Goal: Transaction & Acquisition: Purchase product/service

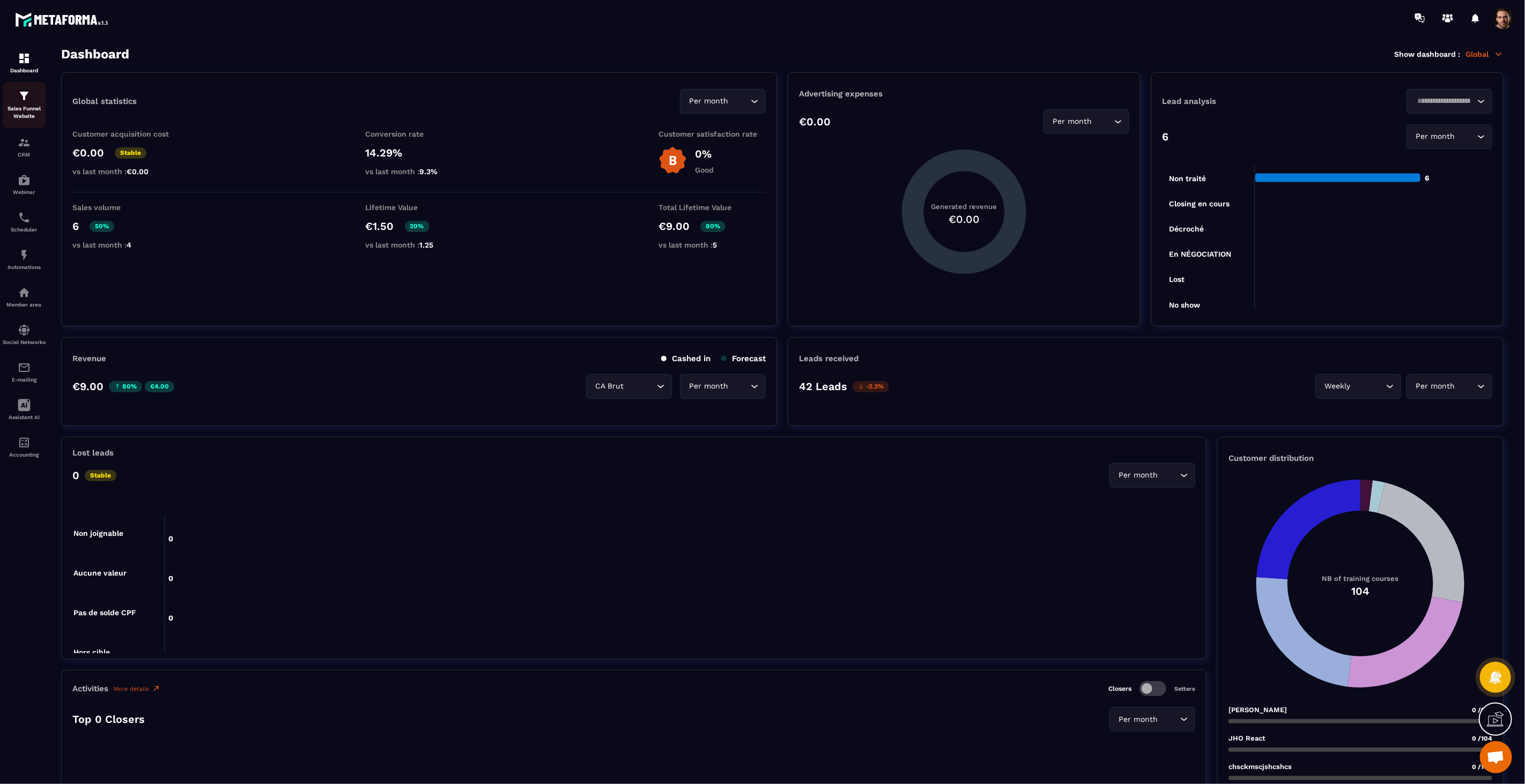
click at [4, 102] on div "Sales Funnel Website" at bounding box center [24, 105] width 43 height 31
click at [15, 97] on div "Sales Funnel Website" at bounding box center [24, 105] width 43 height 31
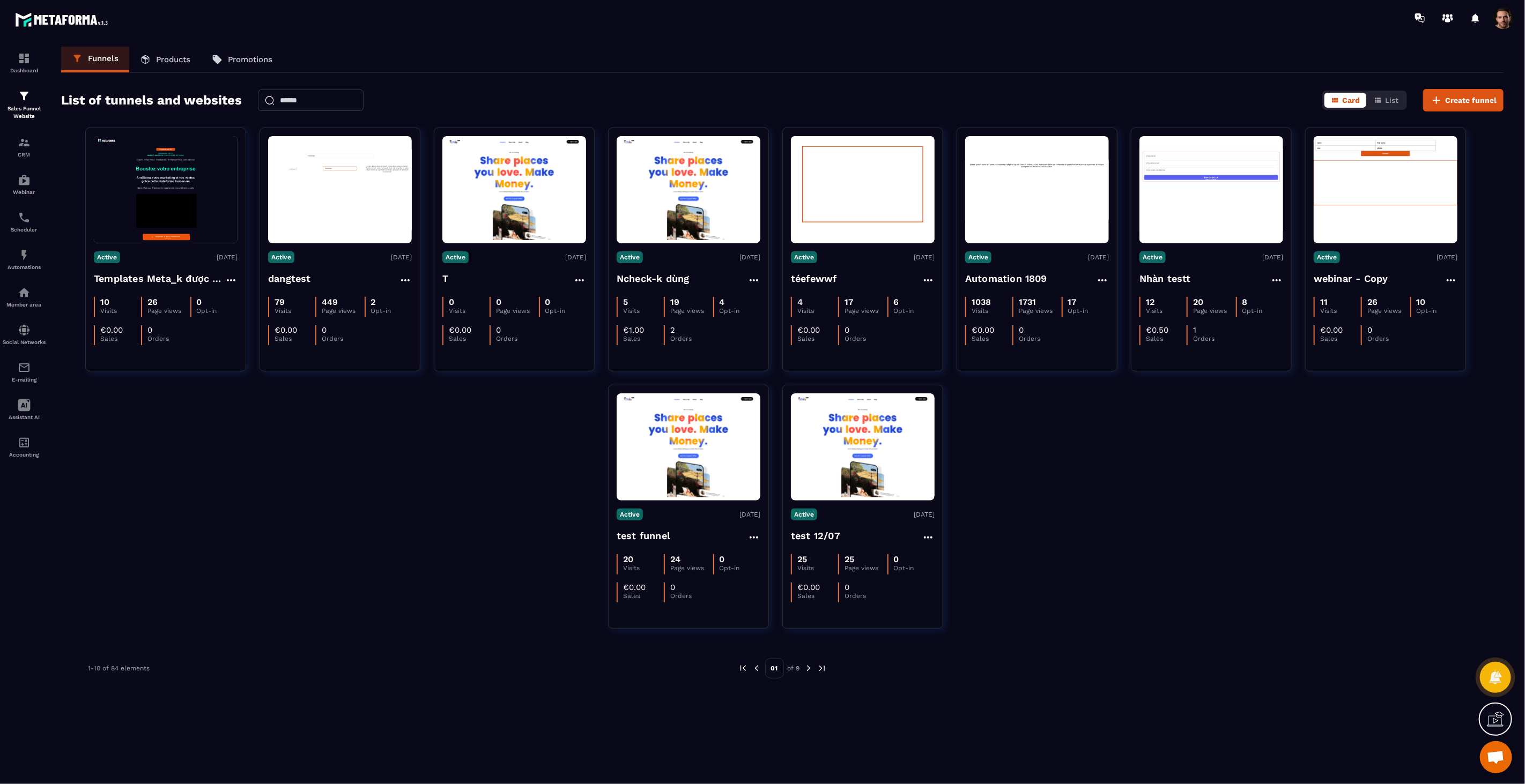
click at [167, 57] on p "Products" at bounding box center [172, 60] width 34 height 10
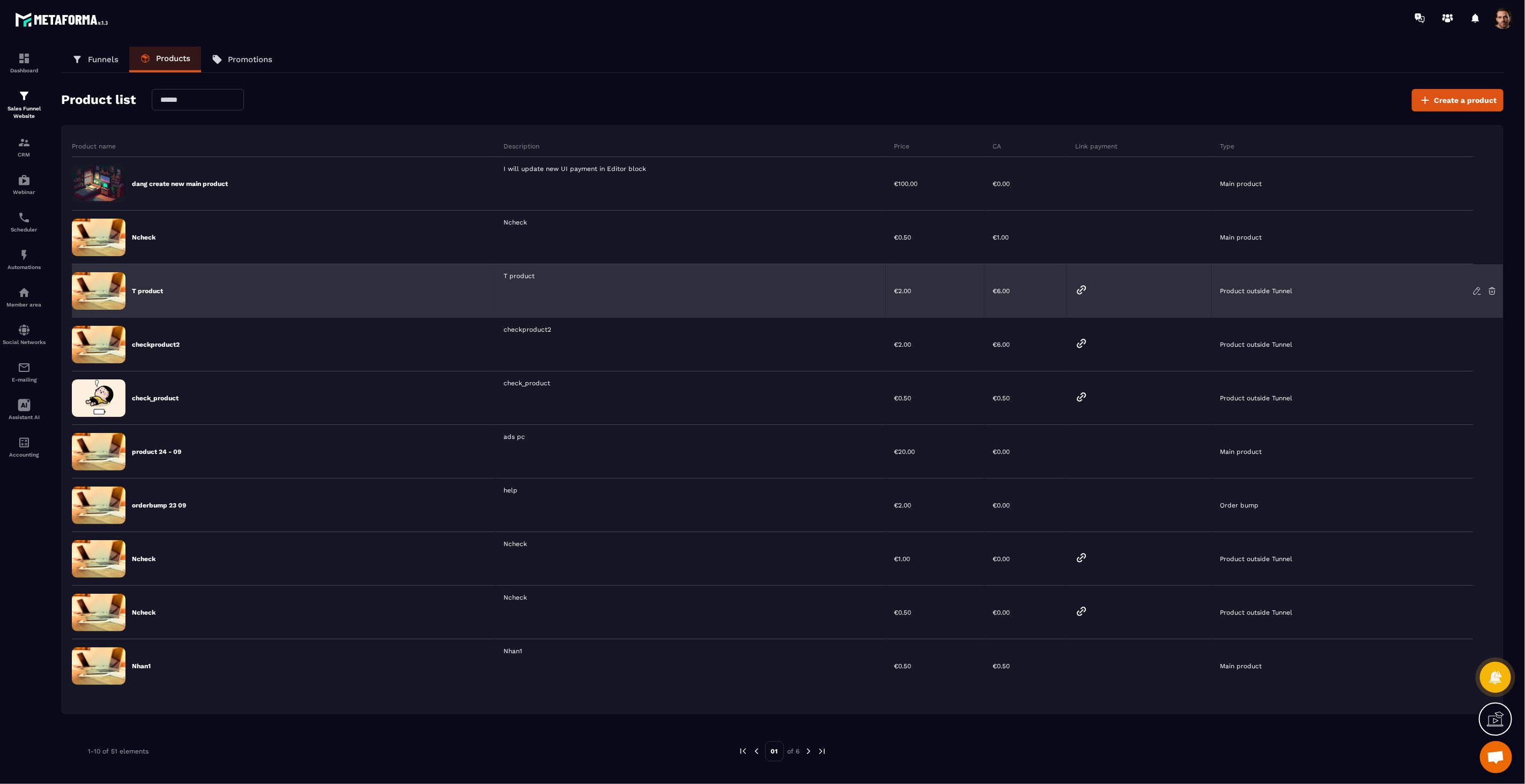
click at [1079, 286] on icon at bounding box center [1081, 289] width 13 height 13
